Goal: Information Seeking & Learning: Learn about a topic

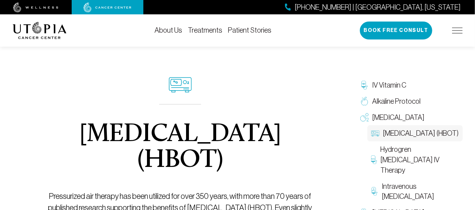
click at [211, 30] on link "Treatments" at bounding box center [205, 30] width 34 height 8
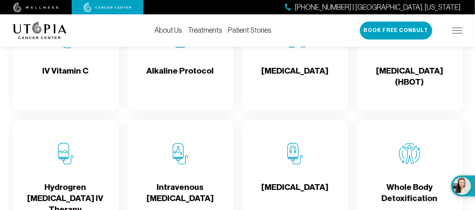
scroll to position [779, 0]
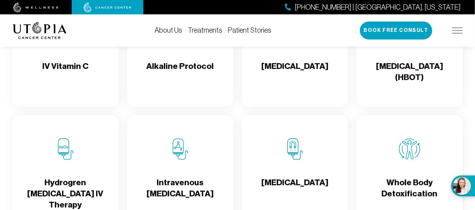
click at [413, 77] on h4 "[MEDICAL_DATA] (HBOT)" at bounding box center [409, 72] width 95 height 23
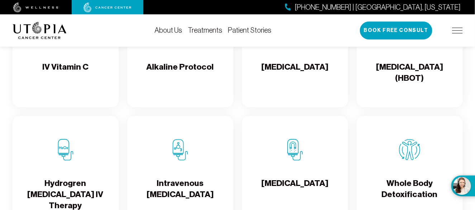
scroll to position [779, 0]
